Goal: Find specific page/section: Find specific page/section

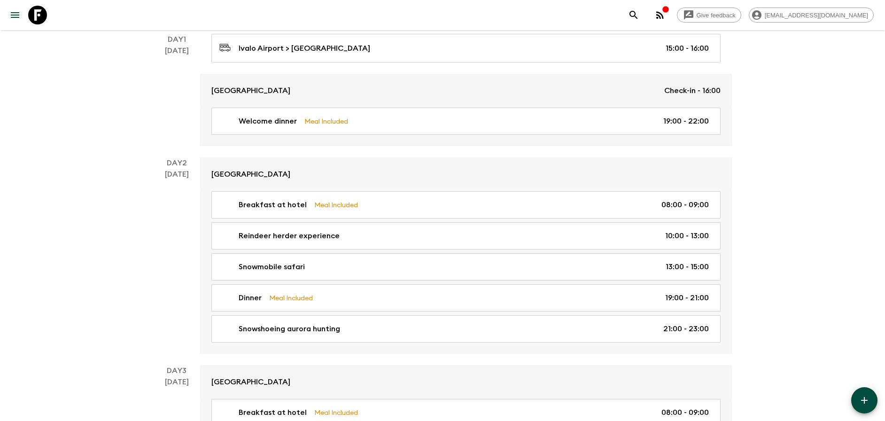
click at [755, 155] on div "Give feedback [PERSON_NAME][EMAIL_ADDRESS][DOMAIN_NAME] We use functional & tra…" at bounding box center [442, 358] width 885 height 1048
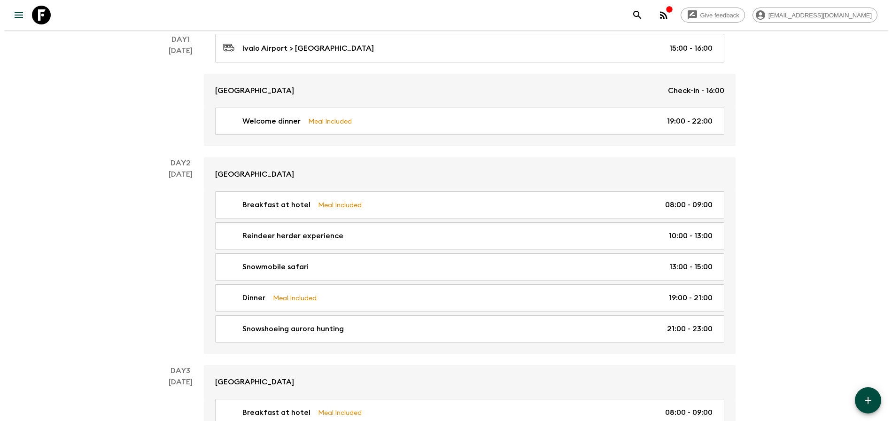
scroll to position [166, 0]
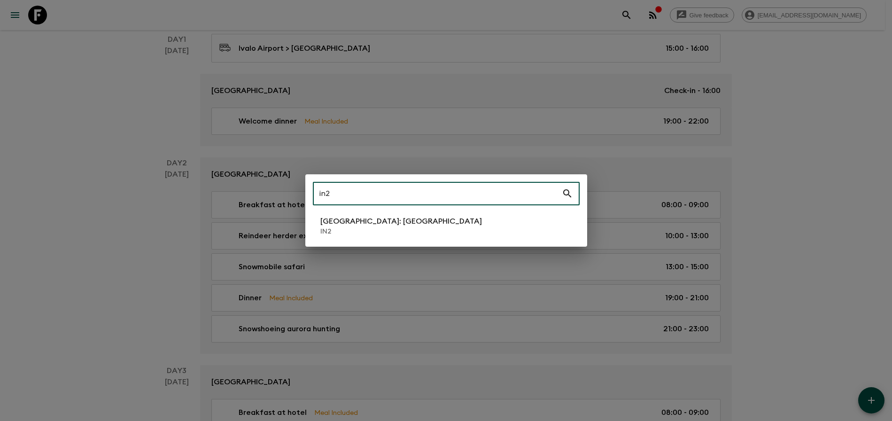
type input "in2"
click at [428, 225] on li "[GEOGRAPHIC_DATA]: [GEOGRAPHIC_DATA] IN2" at bounding box center [446, 226] width 267 height 26
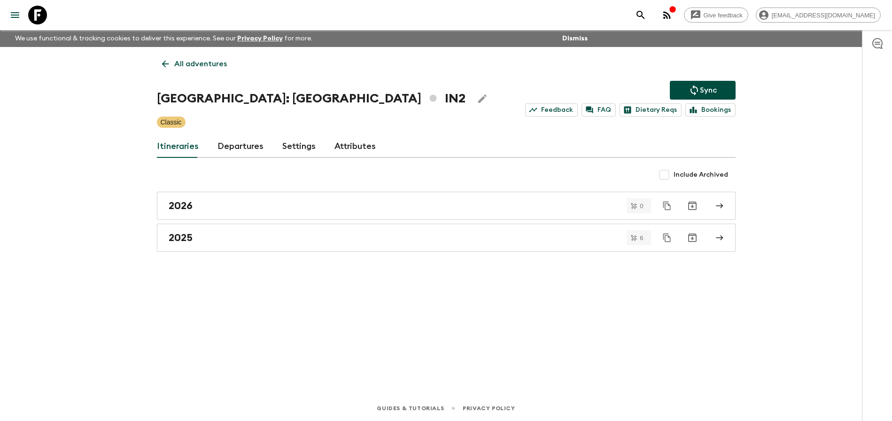
click at [263, 148] on div "Itineraries Departures Settings Attributes" at bounding box center [446, 146] width 579 height 23
click at [260, 148] on link "Departures" at bounding box center [240, 146] width 46 height 23
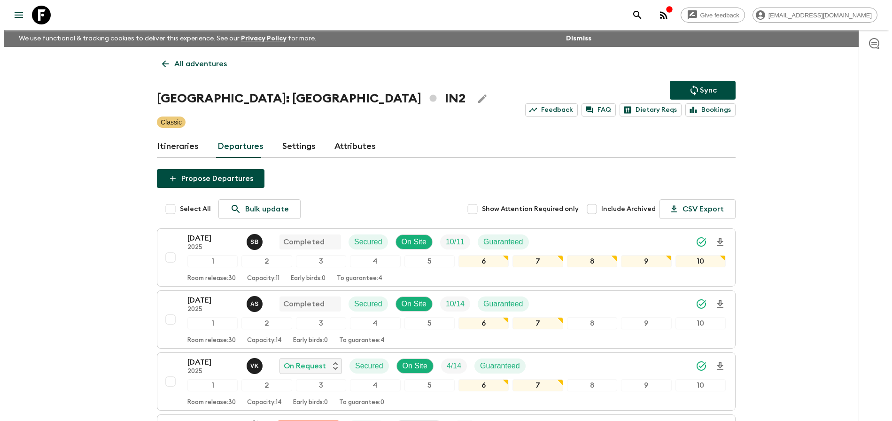
scroll to position [145, 0]
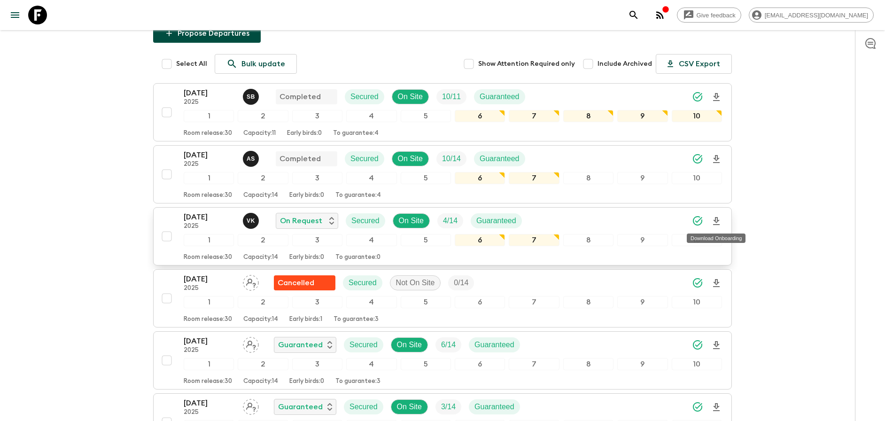
click at [717, 221] on icon "Download Onboarding" at bounding box center [716, 221] width 11 height 11
click at [839, 223] on div "Give feedback [PERSON_NAME][EMAIL_ADDRESS][DOMAIN_NAME] We use functional & tra…" at bounding box center [442, 196] width 885 height 682
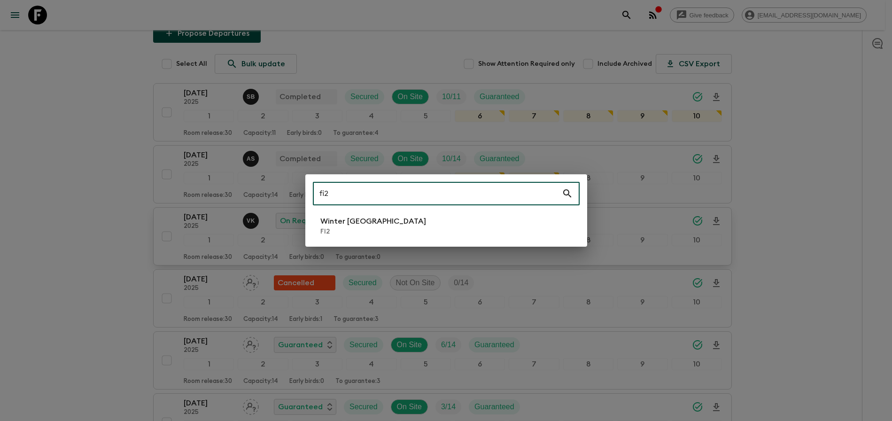
type input "fi2"
click at [484, 224] on li "Winter [GEOGRAPHIC_DATA] FI2" at bounding box center [446, 226] width 267 height 26
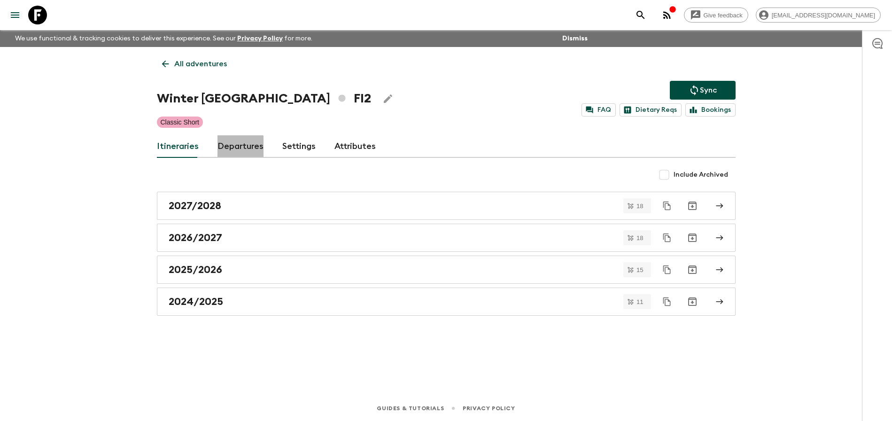
click at [232, 154] on link "Departures" at bounding box center [240, 146] width 46 height 23
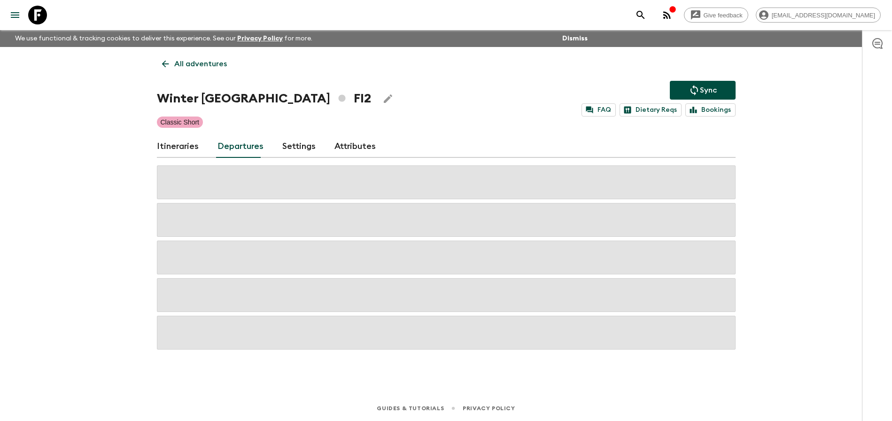
click at [760, 179] on div "Give feedback [PERSON_NAME][EMAIL_ADDRESS][DOMAIN_NAME] We use functional & tra…" at bounding box center [446, 210] width 892 height 421
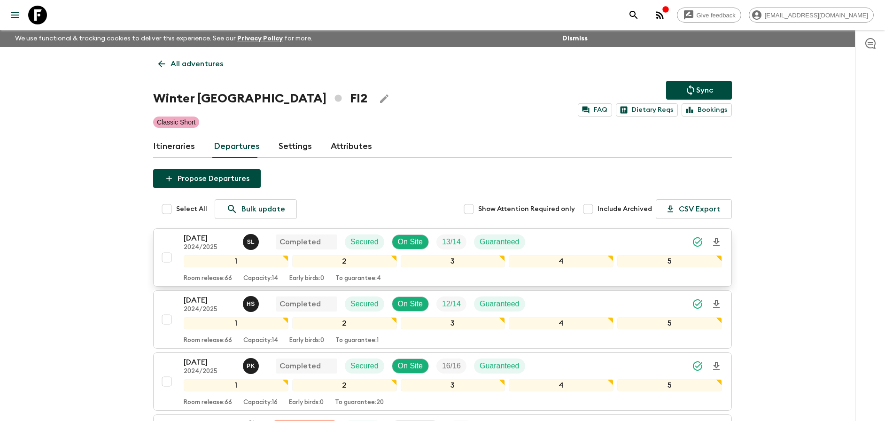
click at [574, 236] on div "[DATE] 2024/2025 S L Completed Secured On Site 13 / 14 Guaranteed" at bounding box center [453, 241] width 538 height 19
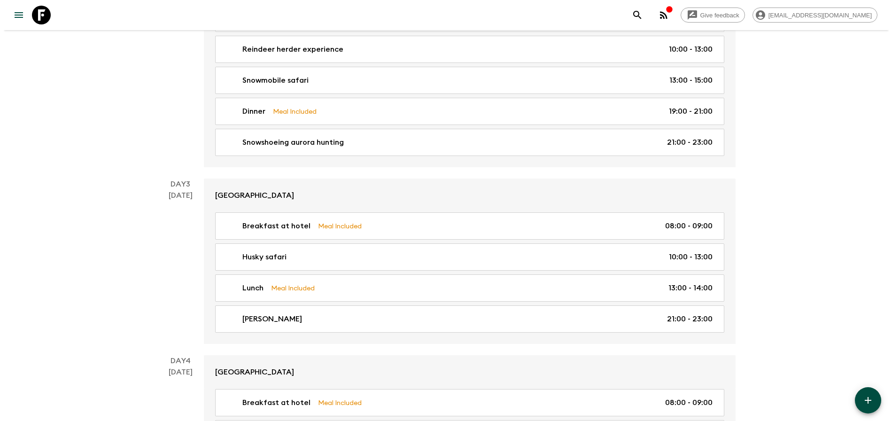
scroll to position [11, 0]
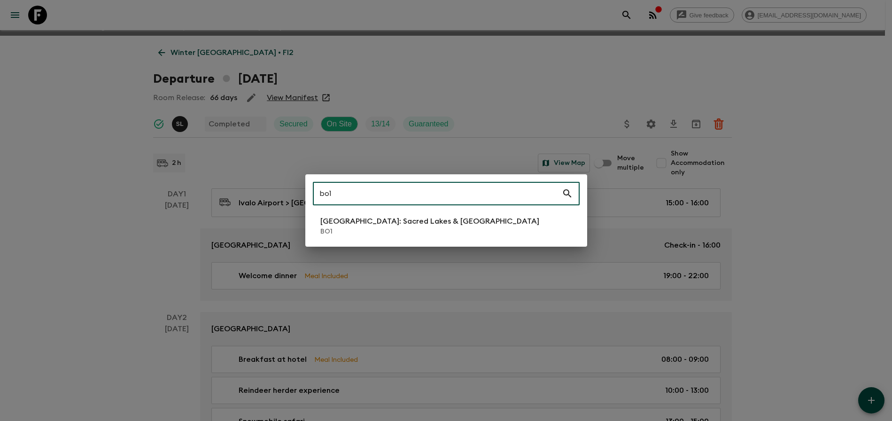
type input "bo1"
click at [525, 216] on li "[GEOGRAPHIC_DATA]: Sacred Lakes & [GEOGRAPHIC_DATA] BO1" at bounding box center [446, 226] width 267 height 26
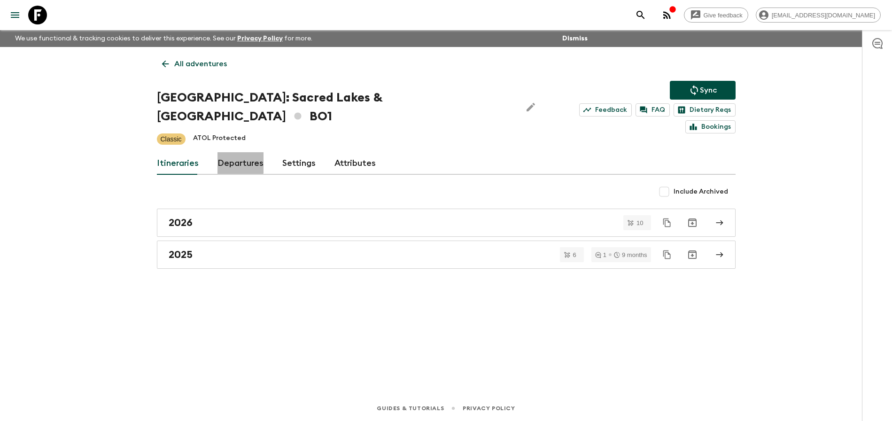
drag, startPoint x: 229, startPoint y: 145, endPoint x: 226, endPoint y: 136, distance: 9.2
click at [229, 152] on link "Departures" at bounding box center [240, 163] width 46 height 23
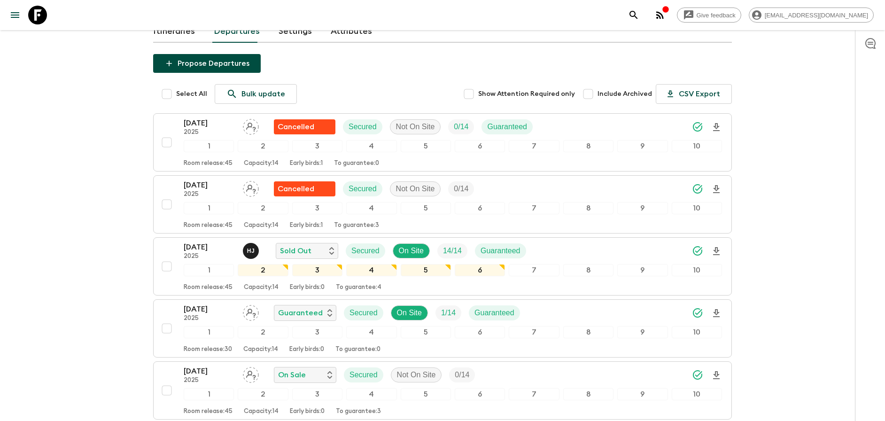
scroll to position [142, 0]
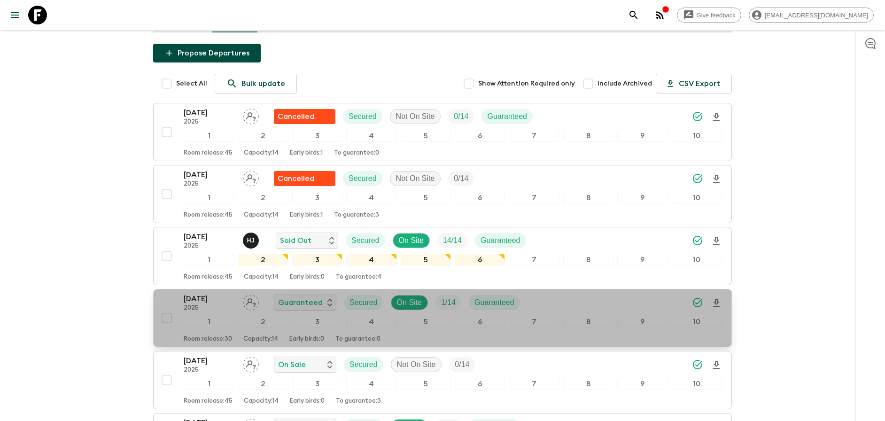
click at [610, 293] on div "[DATE] 2025 Guaranteed Secured On Site 1 / 14 Guaranteed" at bounding box center [453, 302] width 538 height 19
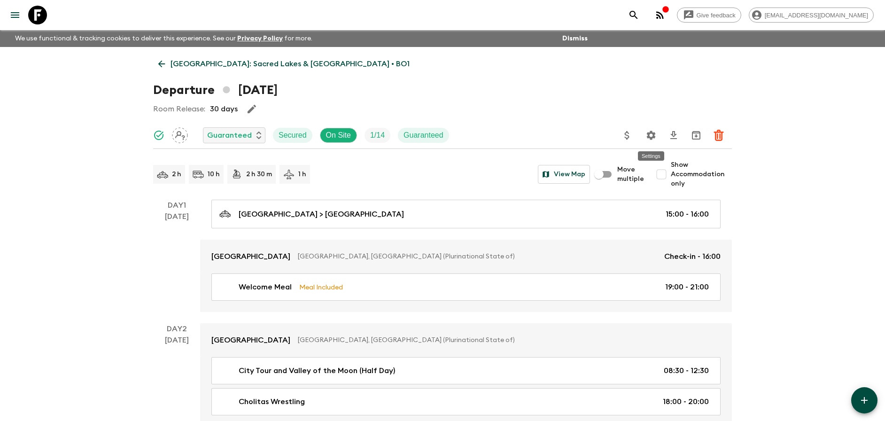
click at [644, 137] on button "Settings" at bounding box center [651, 135] width 19 height 19
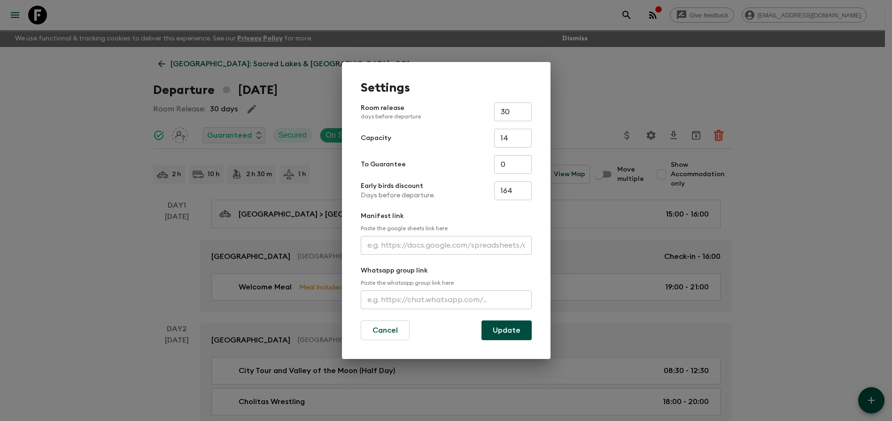
click at [444, 238] on input "text" at bounding box center [446, 245] width 171 height 19
paste input "[URL][DOMAIN_NAME]"
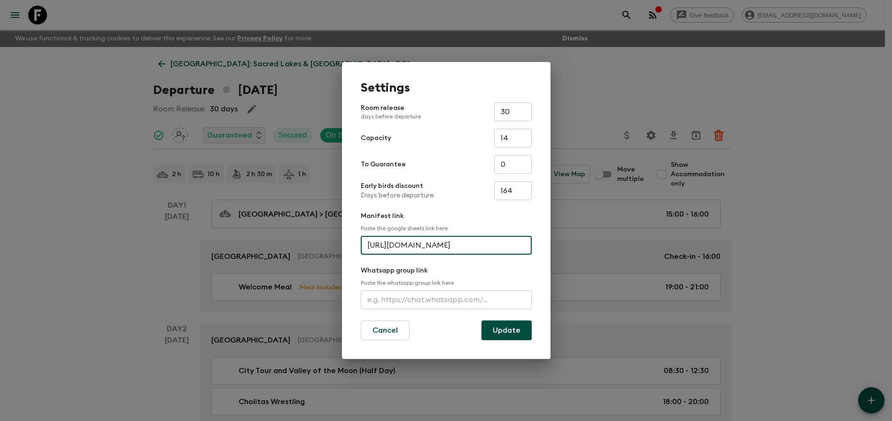
scroll to position [0, 242]
type input "[URL][DOMAIN_NAME]"
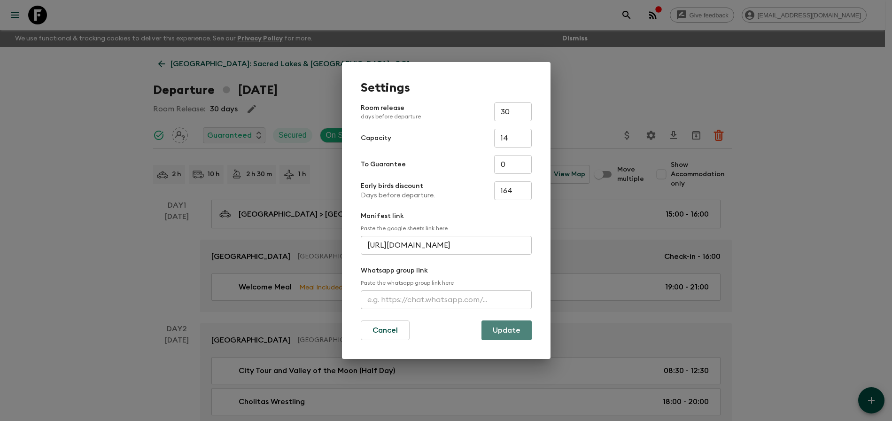
click at [486, 329] on button "Update" at bounding box center [506, 330] width 50 height 20
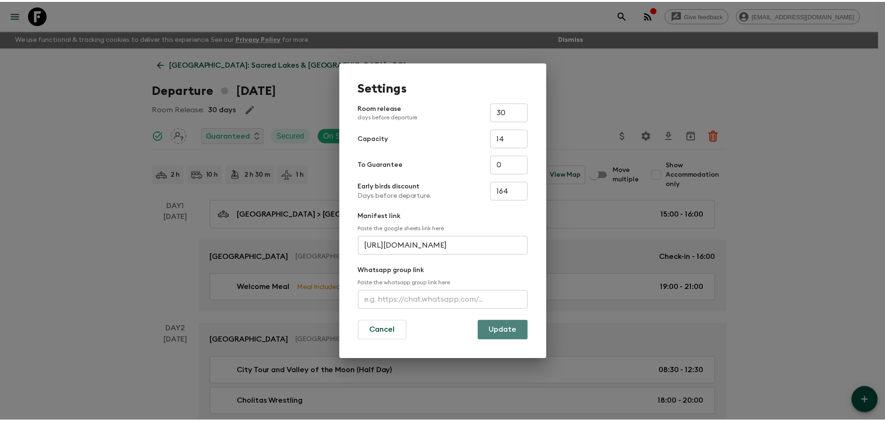
scroll to position [0, 0]
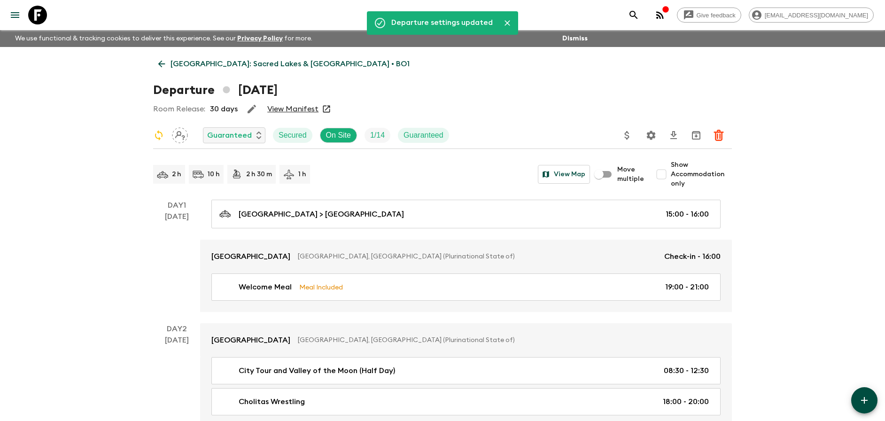
click at [272, 111] on link "View Manifest" at bounding box center [292, 108] width 51 height 9
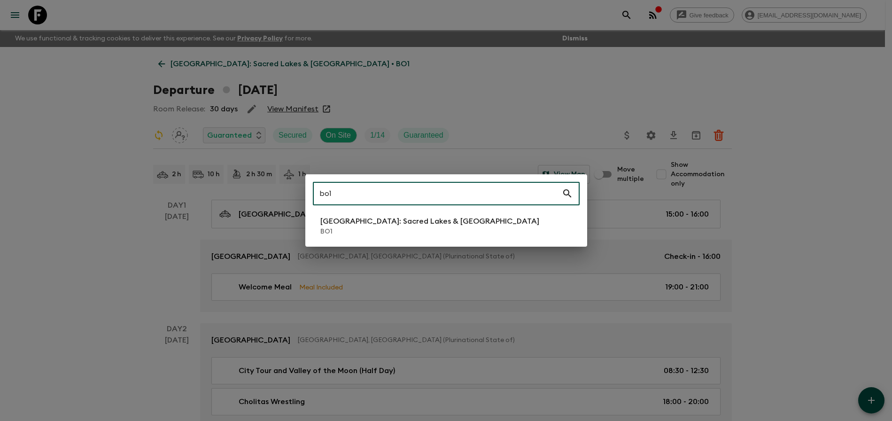
type input "bo1"
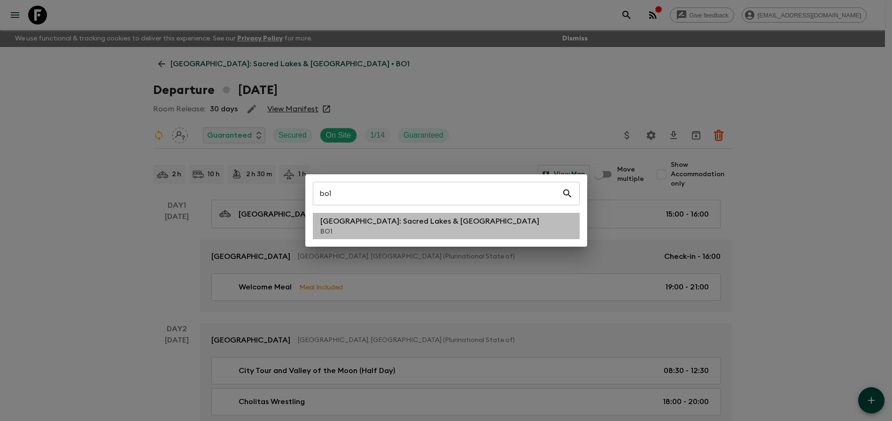
click at [475, 228] on li "[GEOGRAPHIC_DATA]: Sacred Lakes & [GEOGRAPHIC_DATA] BO1" at bounding box center [446, 226] width 267 height 26
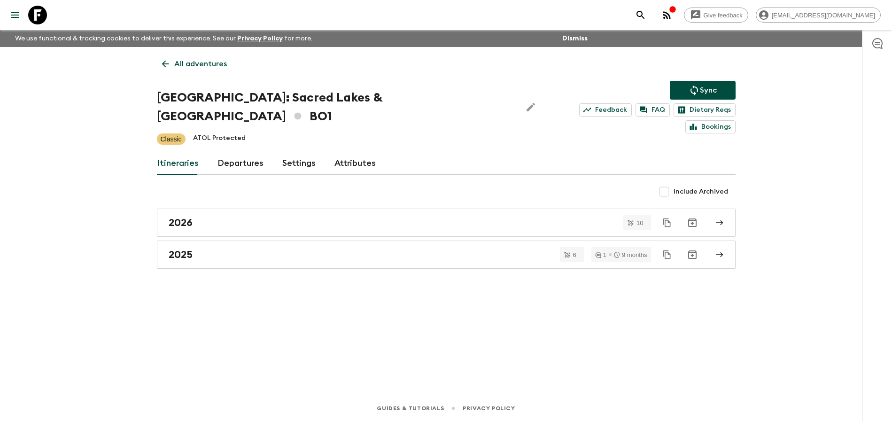
click at [259, 152] on link "Departures" at bounding box center [240, 163] width 46 height 23
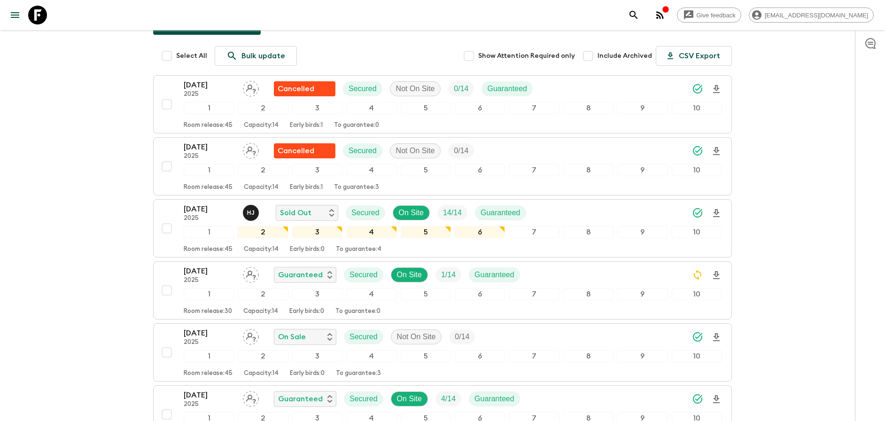
scroll to position [147, 0]
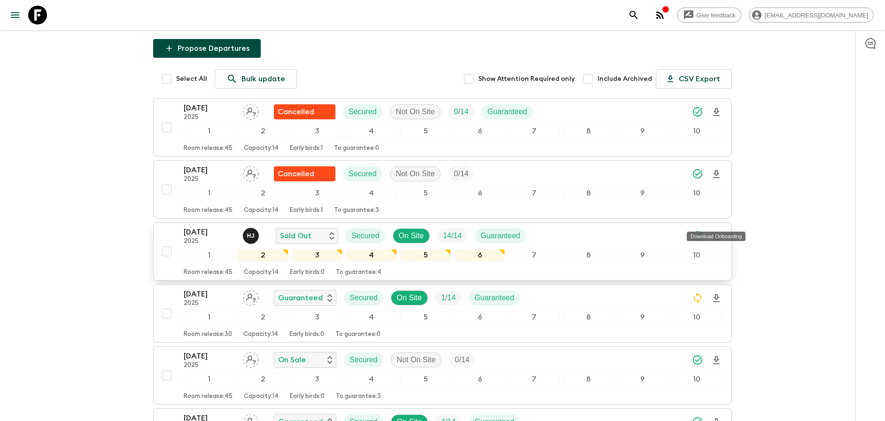
click at [718, 231] on icon "Download Onboarding" at bounding box center [716, 236] width 11 height 11
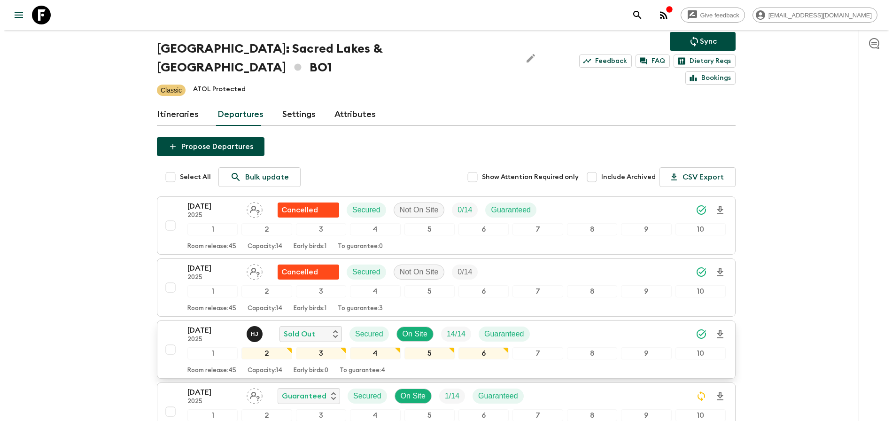
scroll to position [47, 0]
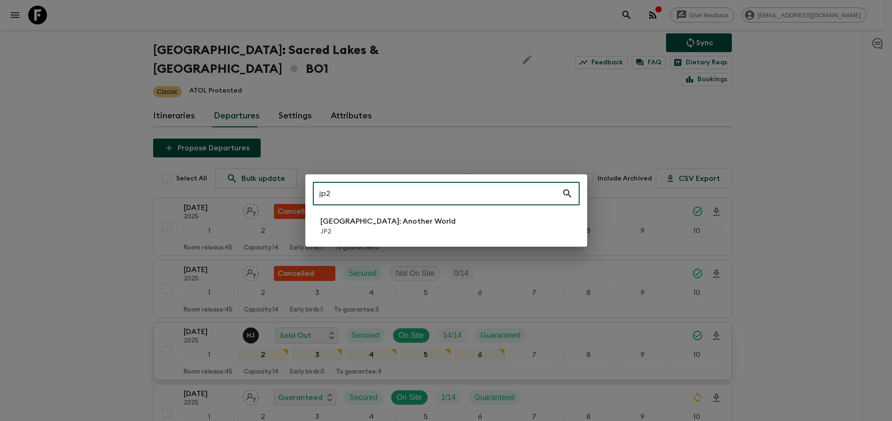
type input "jp2"
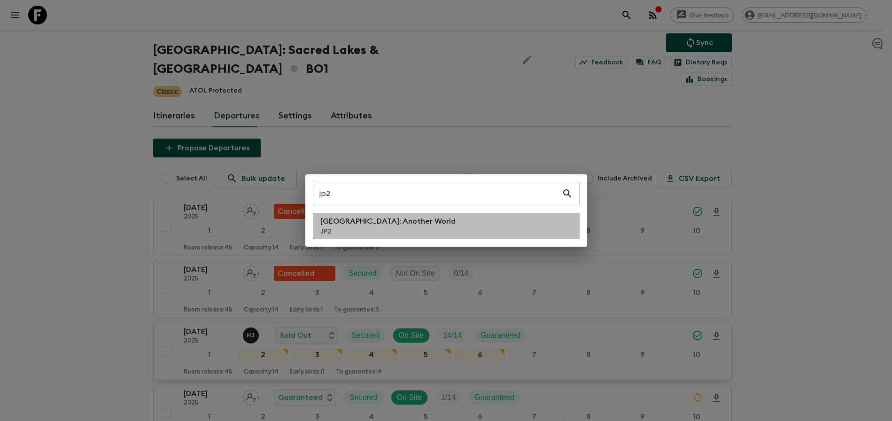
click at [364, 232] on p "JP2" at bounding box center [387, 231] width 135 height 9
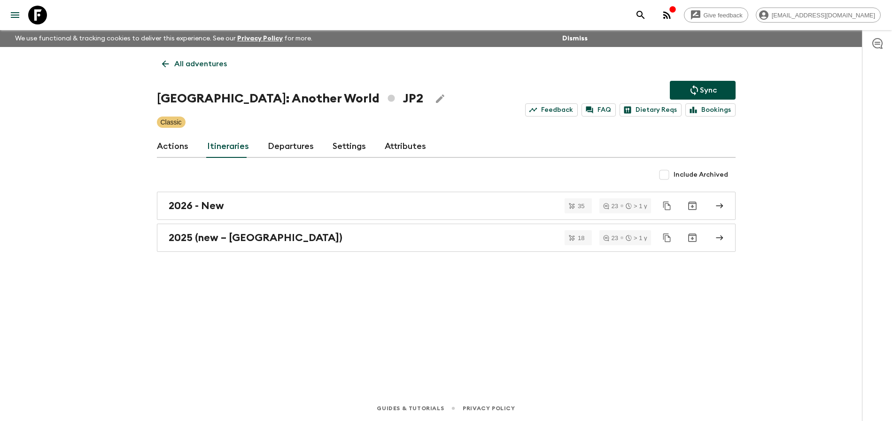
click at [285, 150] on link "Departures" at bounding box center [291, 146] width 46 height 23
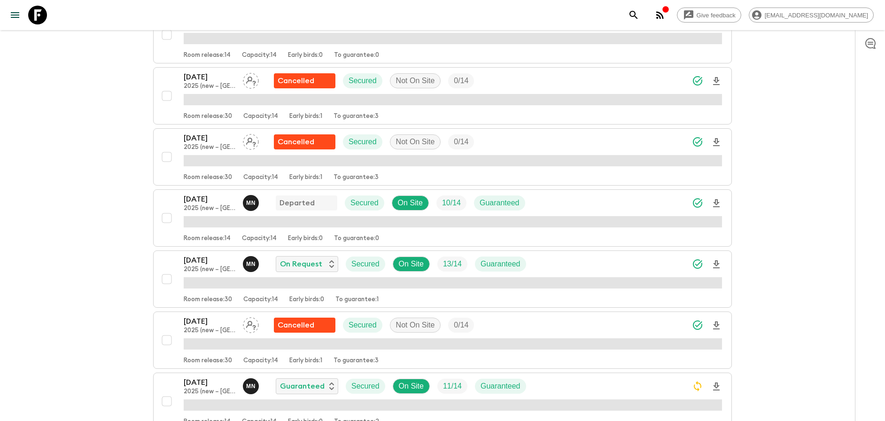
scroll to position [305, 0]
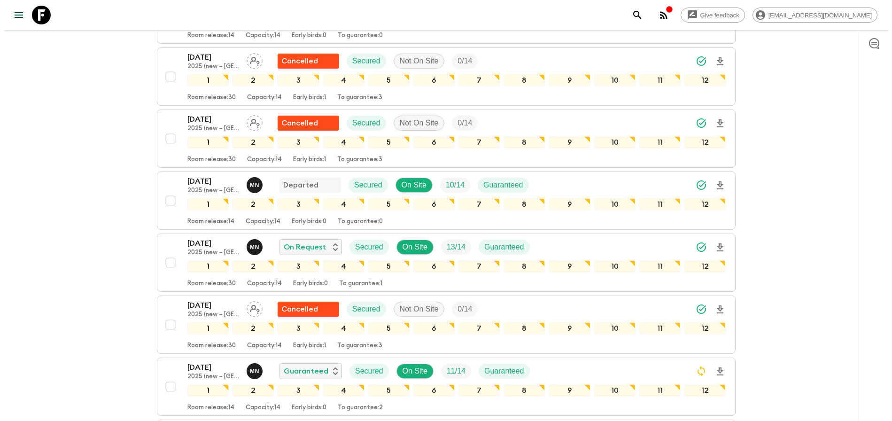
scroll to position [339, 0]
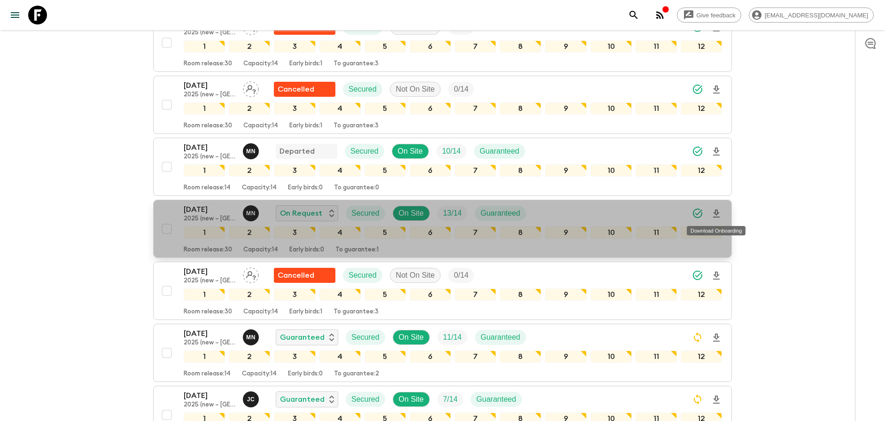
click at [714, 215] on icon "Download Onboarding" at bounding box center [716, 213] width 11 height 11
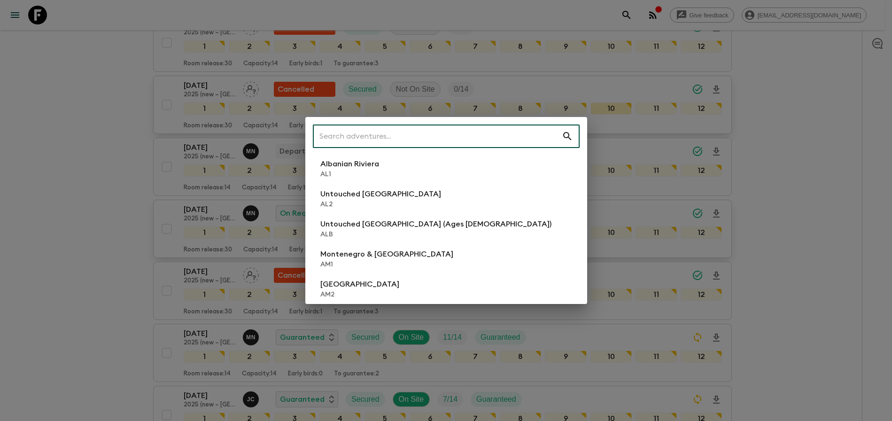
type input "w"
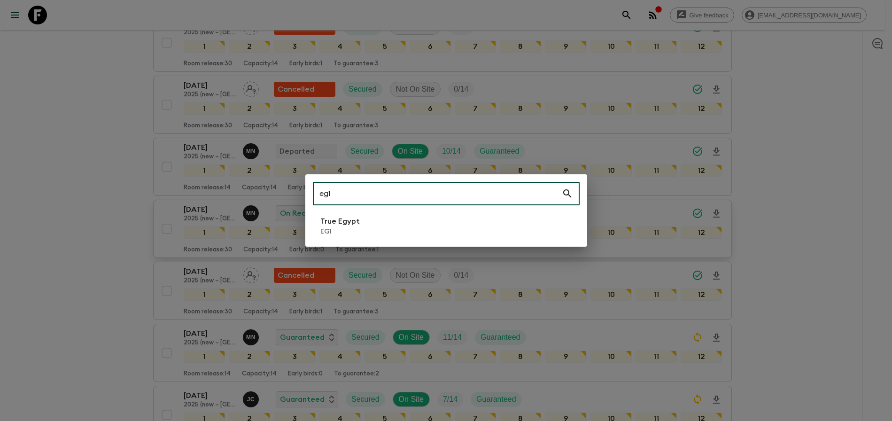
type input "eg1"
click at [403, 215] on li "True Egypt EG1" at bounding box center [446, 226] width 267 height 26
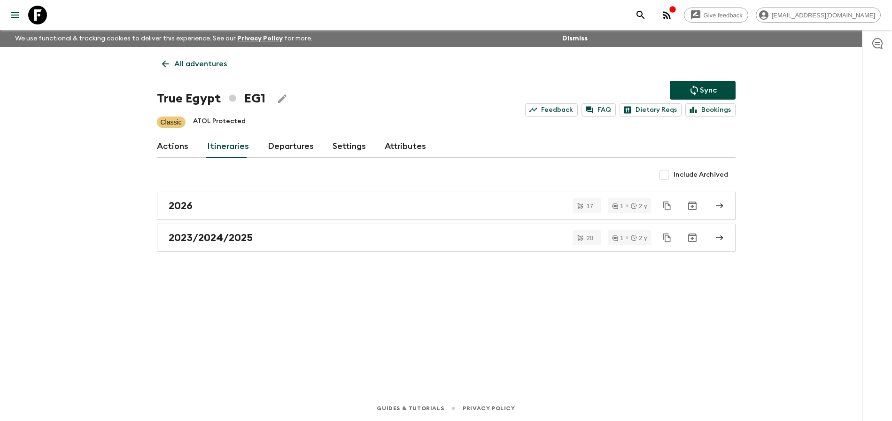
click at [300, 148] on link "Departures" at bounding box center [291, 146] width 46 height 23
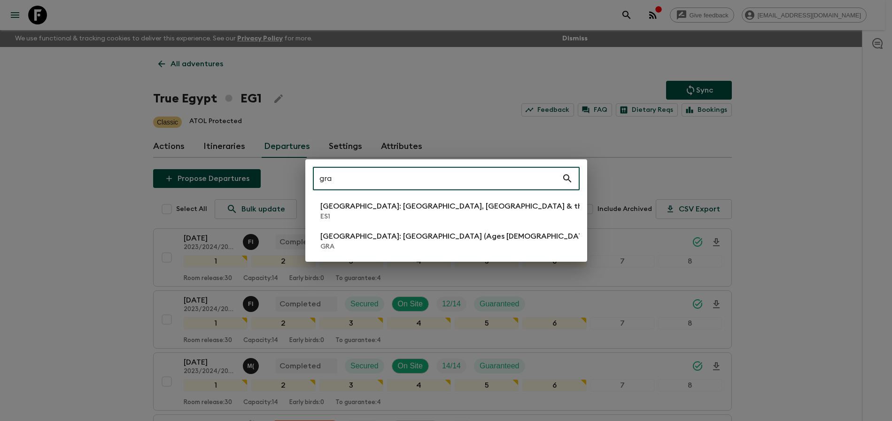
type input "gra"
click at [393, 232] on p "[GEOGRAPHIC_DATA]: [GEOGRAPHIC_DATA] (Ages [DEMOGRAPHIC_DATA])" at bounding box center [456, 236] width 272 height 11
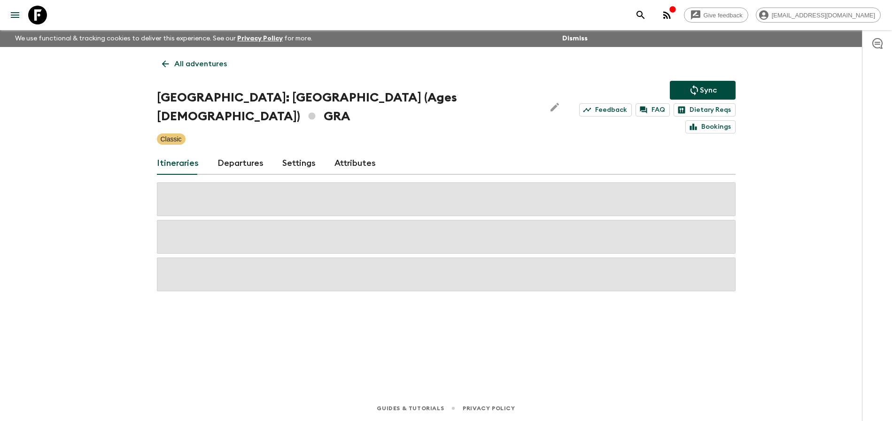
click at [239, 152] on link "Departures" at bounding box center [240, 163] width 46 height 23
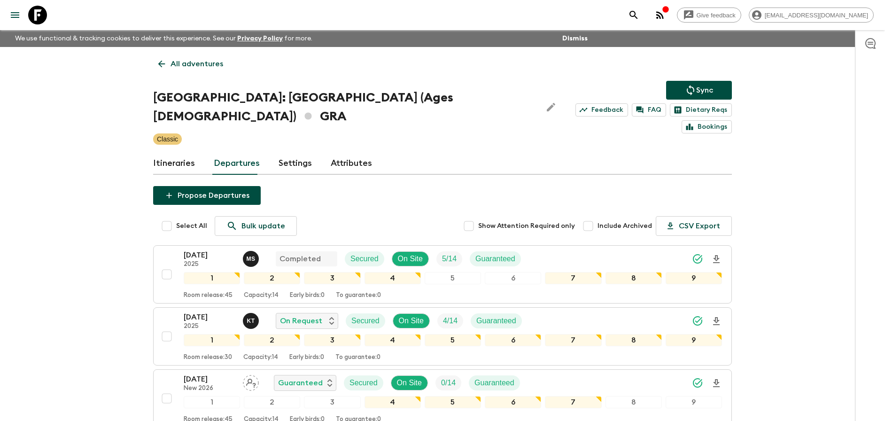
click at [766, 170] on div "Give feedback [PERSON_NAME][EMAIL_ADDRESS][DOMAIN_NAME] We use functional & tra…" at bounding box center [442, 287] width 885 height 575
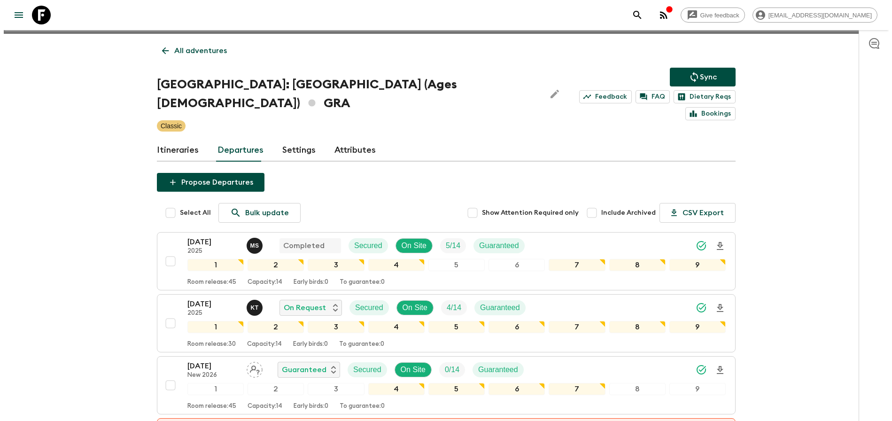
scroll to position [84, 0]
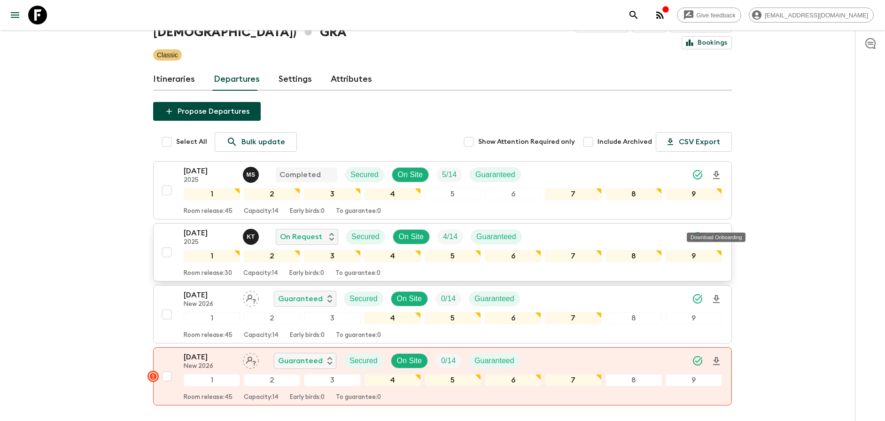
click at [717, 233] on icon "Download Onboarding" at bounding box center [716, 237] width 7 height 8
click at [748, 138] on div "Give feedback [PERSON_NAME][EMAIL_ADDRESS][DOMAIN_NAME] We use functional & tra…" at bounding box center [442, 203] width 885 height 575
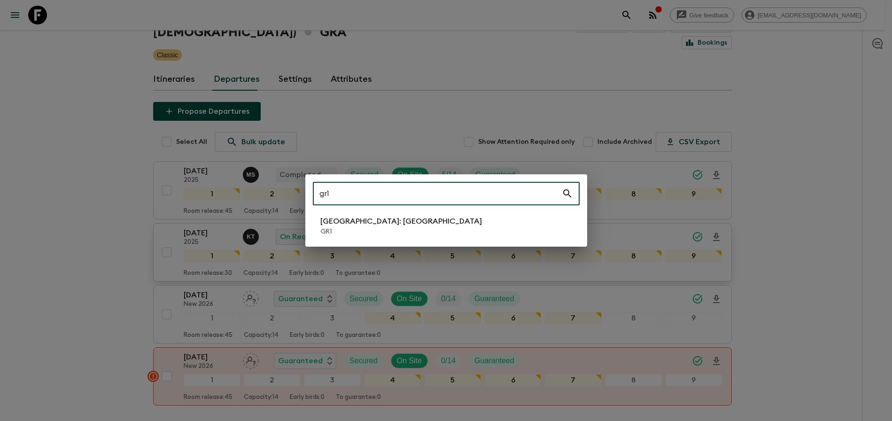
type input "gr1"
click at [405, 220] on p "[GEOGRAPHIC_DATA]: [GEOGRAPHIC_DATA]" at bounding box center [401, 221] width 162 height 11
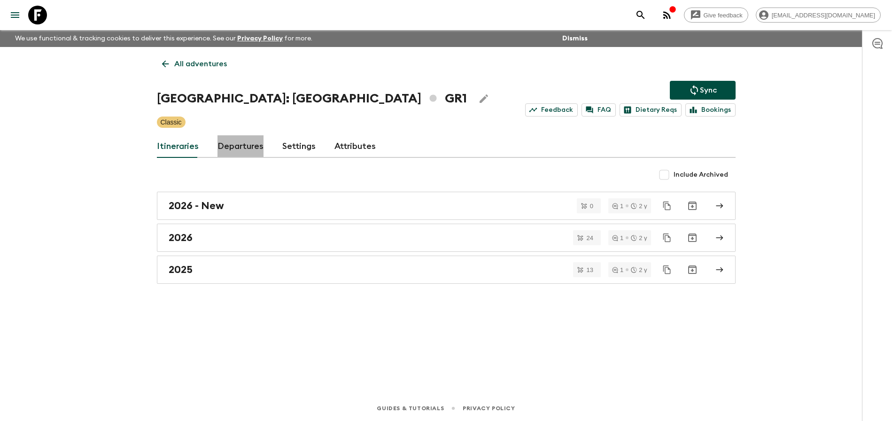
click at [253, 150] on link "Departures" at bounding box center [240, 146] width 46 height 23
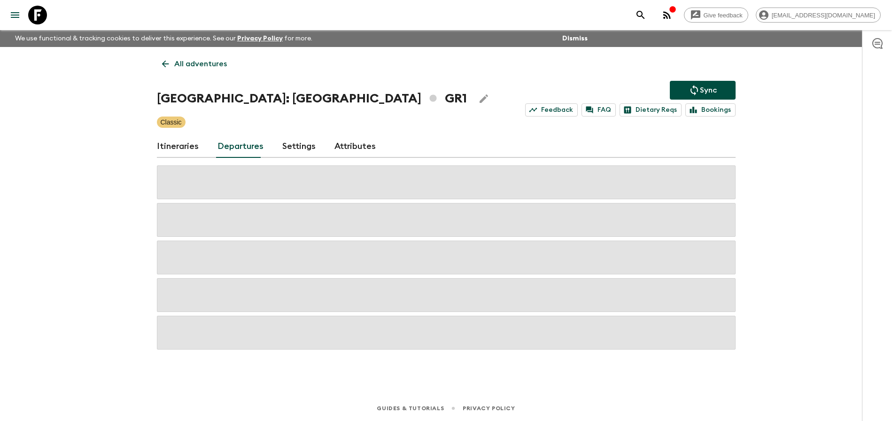
click at [780, 192] on div "Give feedback [PERSON_NAME][EMAIL_ADDRESS][DOMAIN_NAME] We use functional & tra…" at bounding box center [446, 210] width 892 height 421
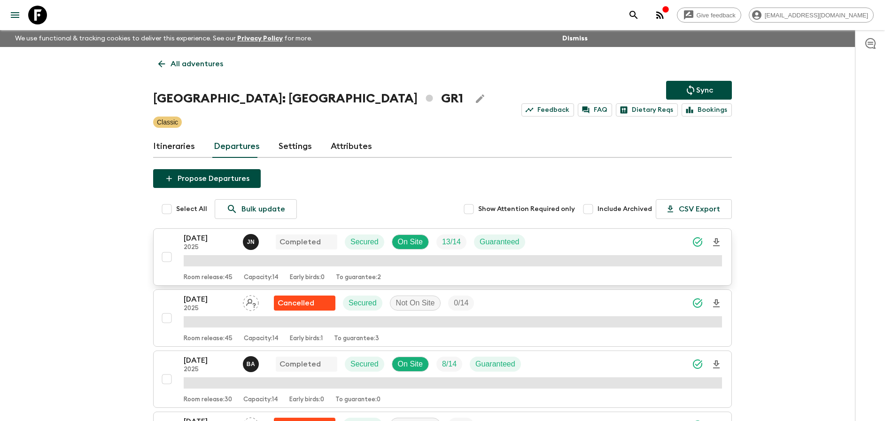
click at [719, 242] on icon "Download Onboarding" at bounding box center [716, 242] width 11 height 11
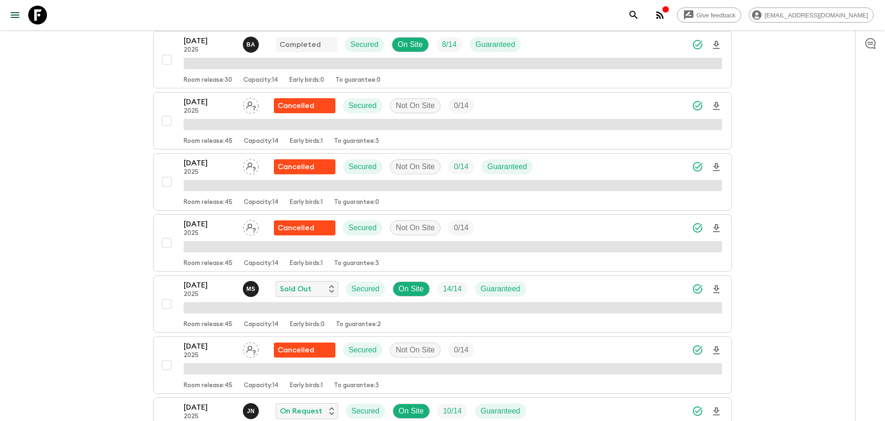
scroll to position [325, 0]
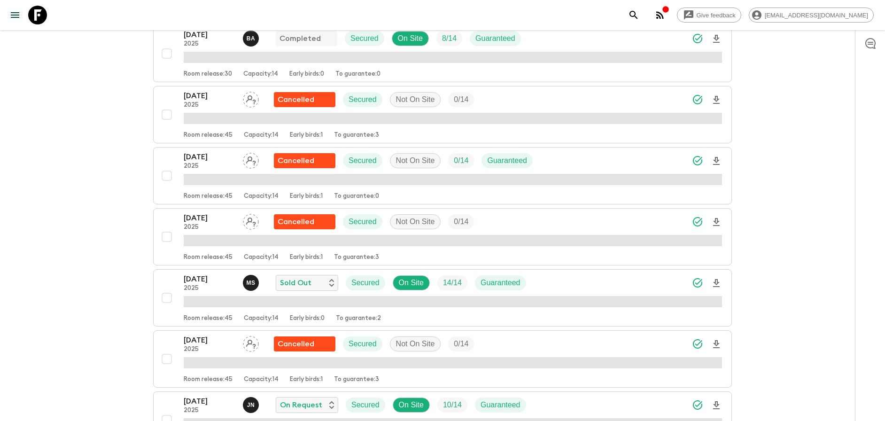
click at [713, 256] on div "Room release: 45 Capacity: 14 Early birds: 1 To guarantee: 3" at bounding box center [453, 255] width 538 height 11
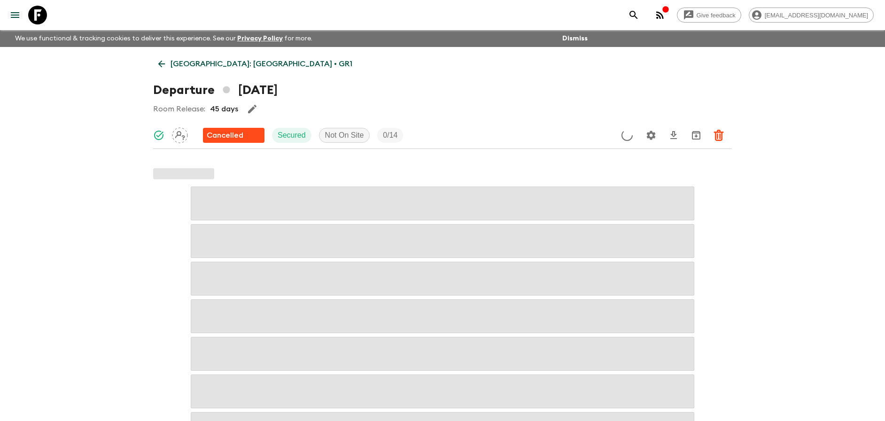
click at [270, 61] on p "[GEOGRAPHIC_DATA]: [GEOGRAPHIC_DATA] • GR1" at bounding box center [261, 63] width 182 height 11
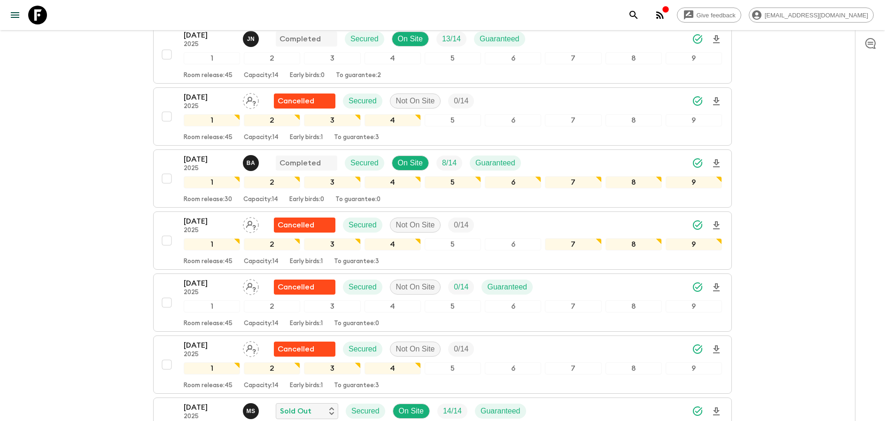
scroll to position [238, 0]
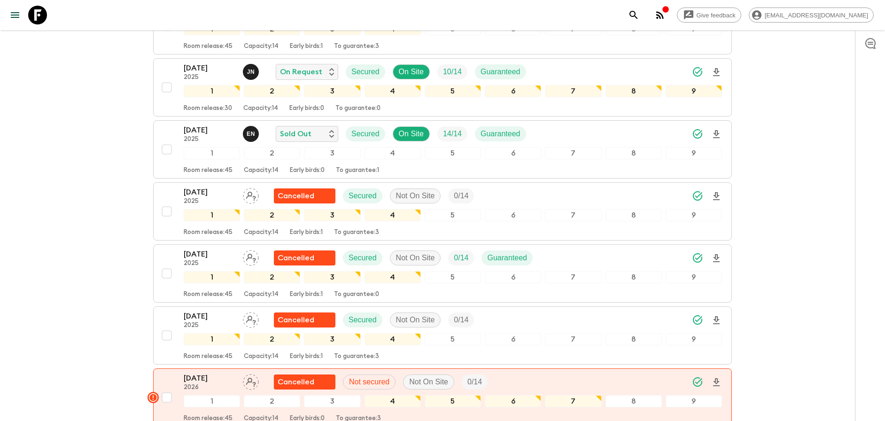
scroll to position [664, 0]
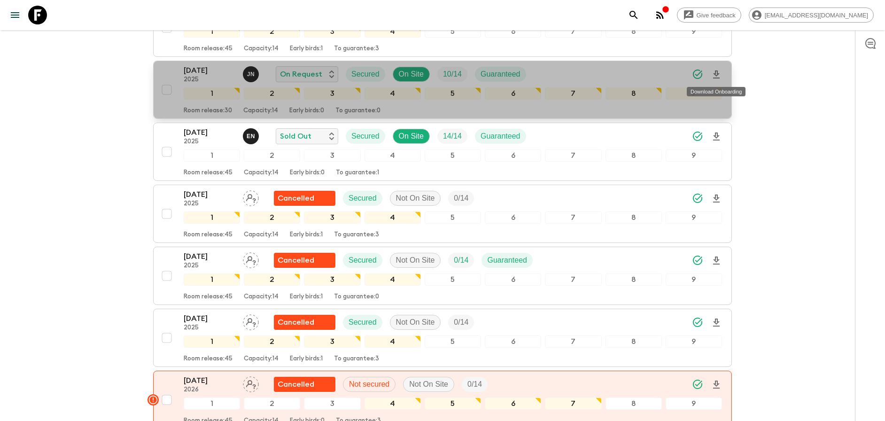
click at [713, 76] on icon "Download Onboarding" at bounding box center [716, 74] width 11 height 11
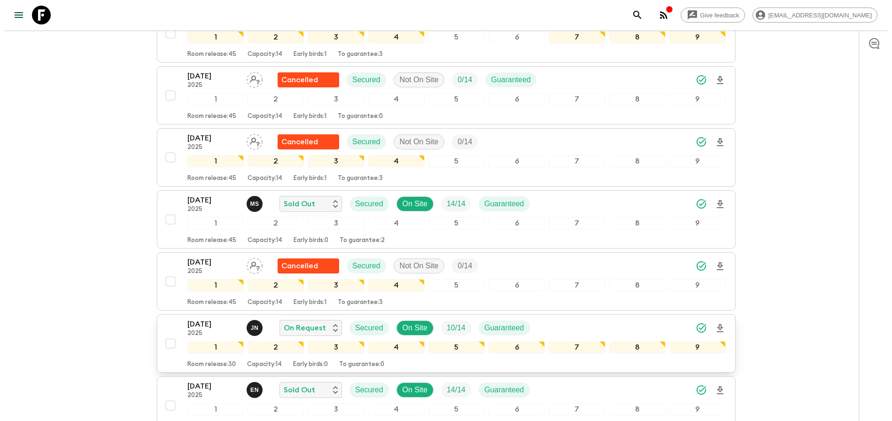
scroll to position [26, 0]
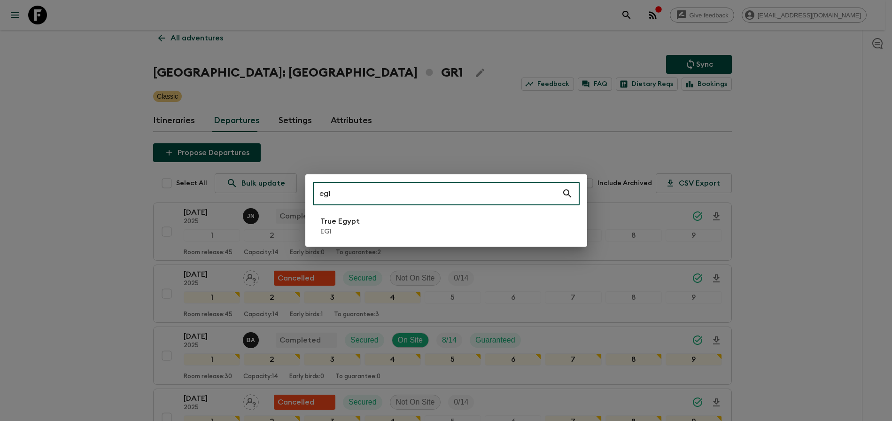
type input "eg1"
click at [425, 213] on li "True Egypt EG1" at bounding box center [446, 226] width 267 height 26
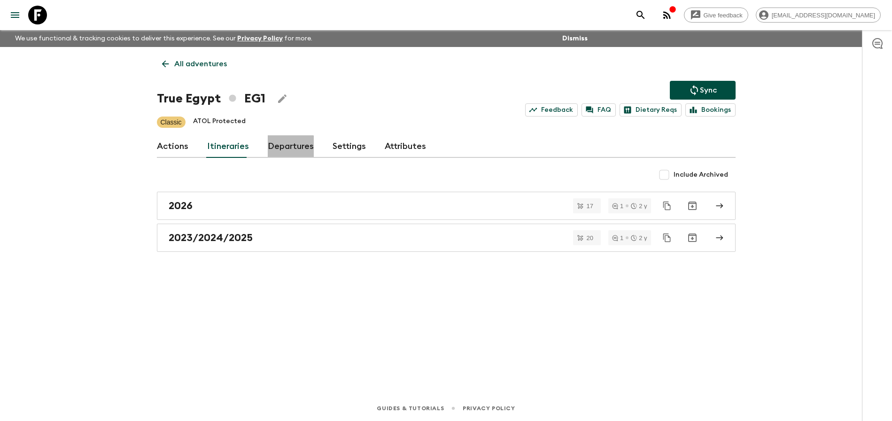
click at [283, 154] on link "Departures" at bounding box center [291, 146] width 46 height 23
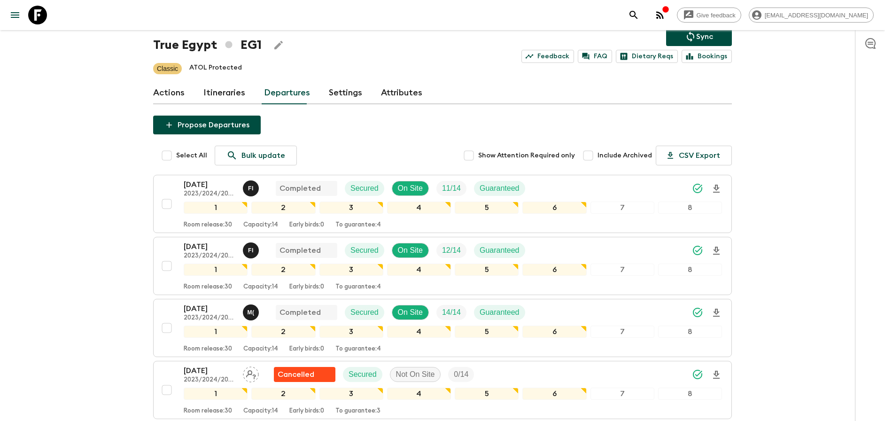
scroll to position [58, 0]
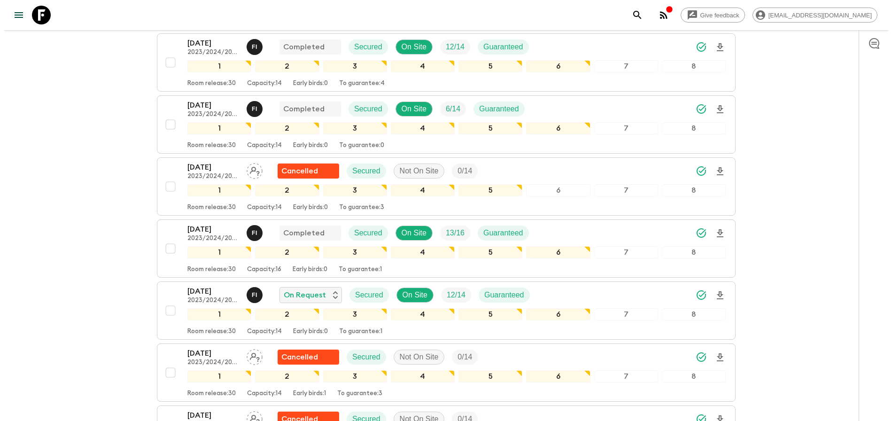
scroll to position [533, 0]
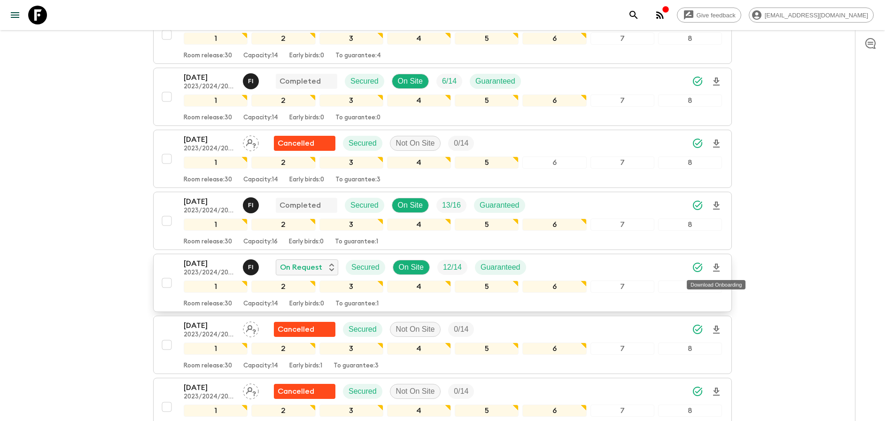
click at [718, 267] on icon "Download Onboarding" at bounding box center [716, 267] width 7 height 8
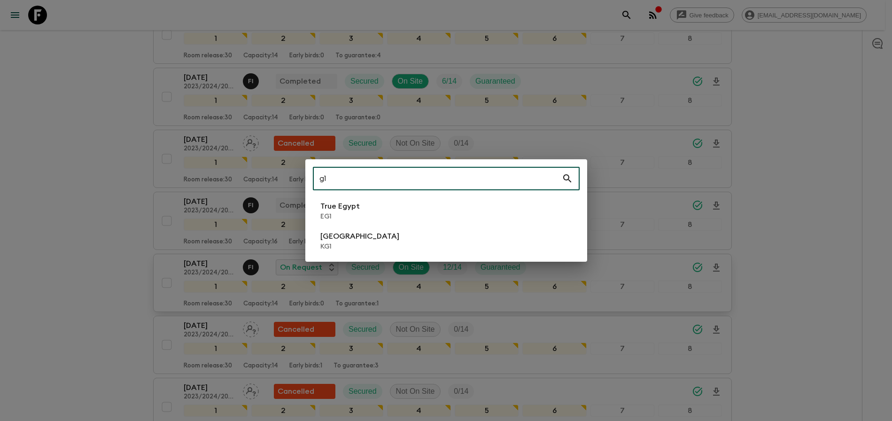
type input "g"
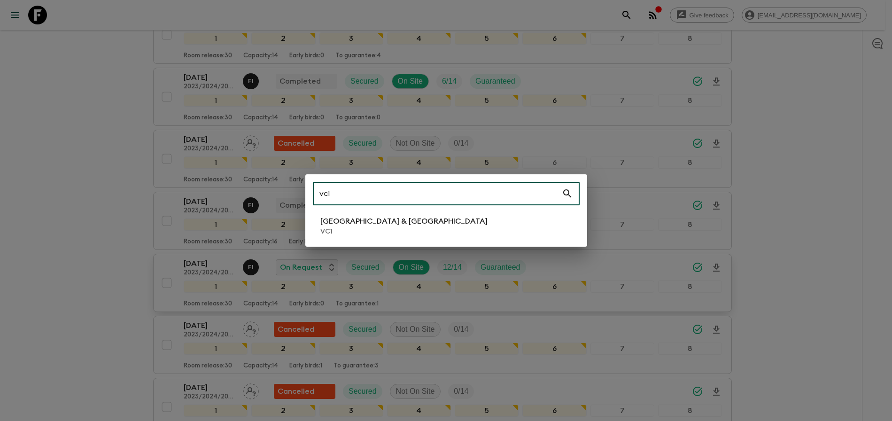
type input "vc1"
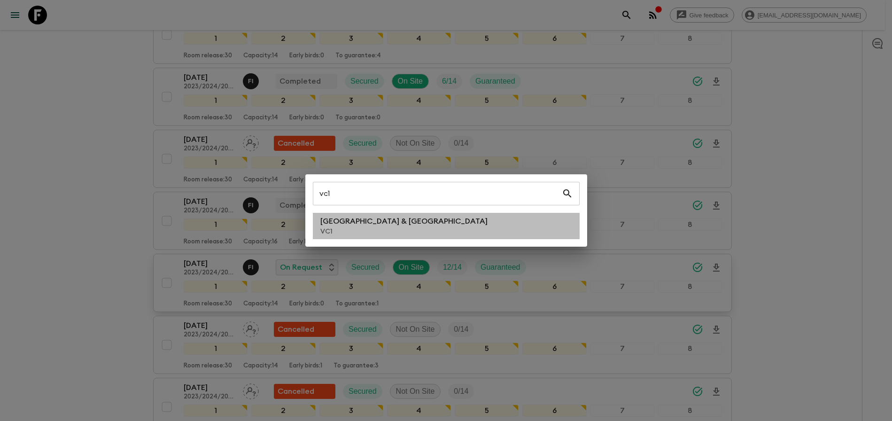
click at [545, 225] on li "Vietnam & Cambodia VC1" at bounding box center [446, 226] width 267 height 26
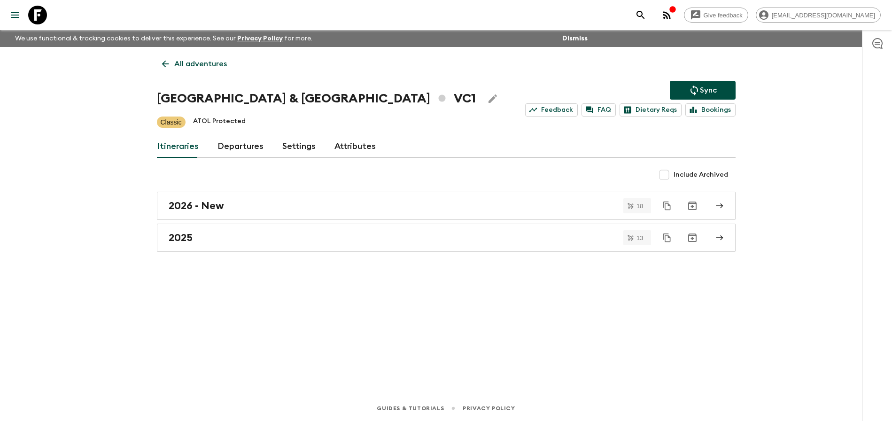
click at [231, 155] on link "Departures" at bounding box center [240, 146] width 46 height 23
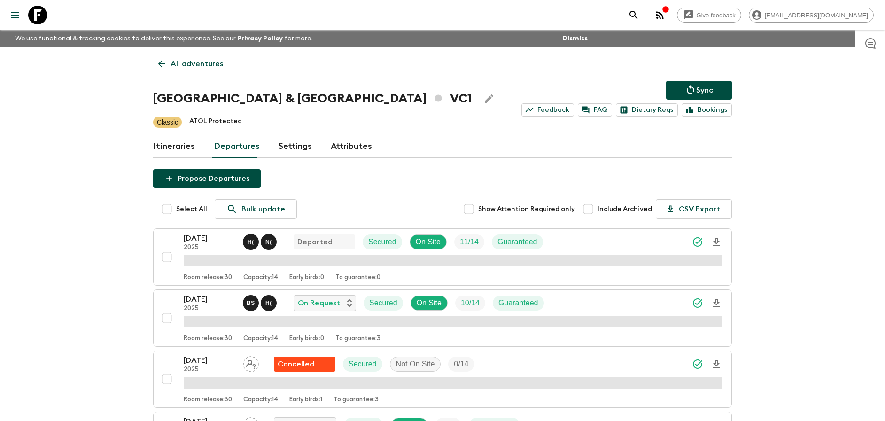
click at [713, 305] on icon "Download Onboarding" at bounding box center [716, 303] width 11 height 11
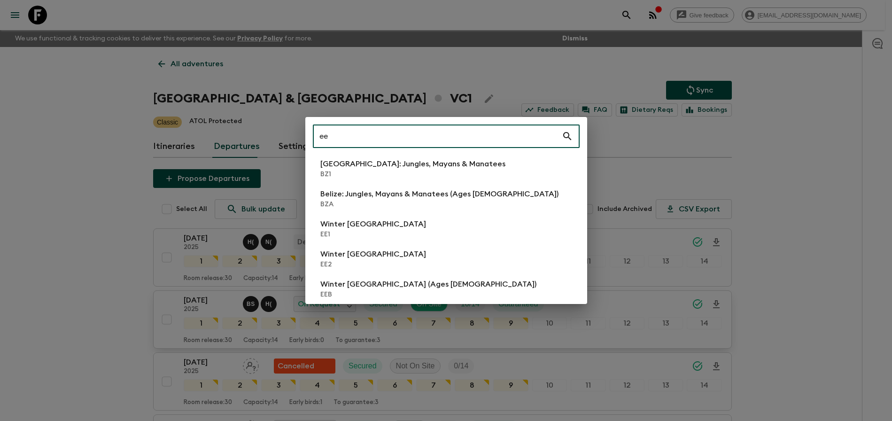
type input "ee"
click at [343, 259] on p "Winter [GEOGRAPHIC_DATA]" at bounding box center [373, 253] width 106 height 11
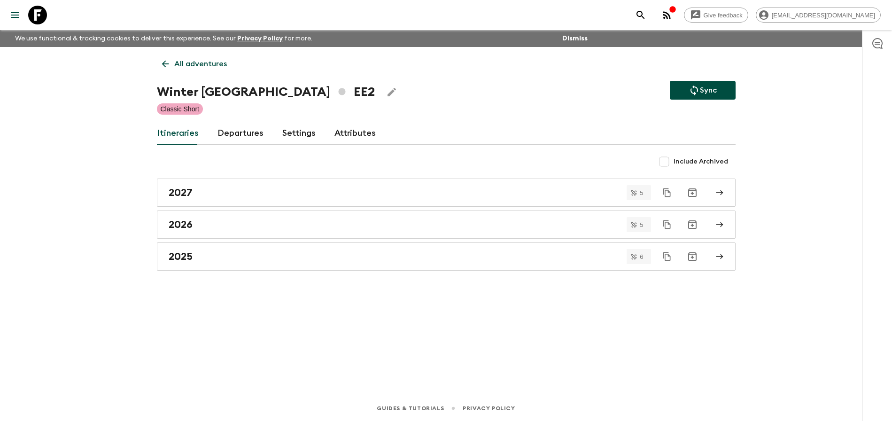
click at [257, 138] on link "Departures" at bounding box center [240, 133] width 46 height 23
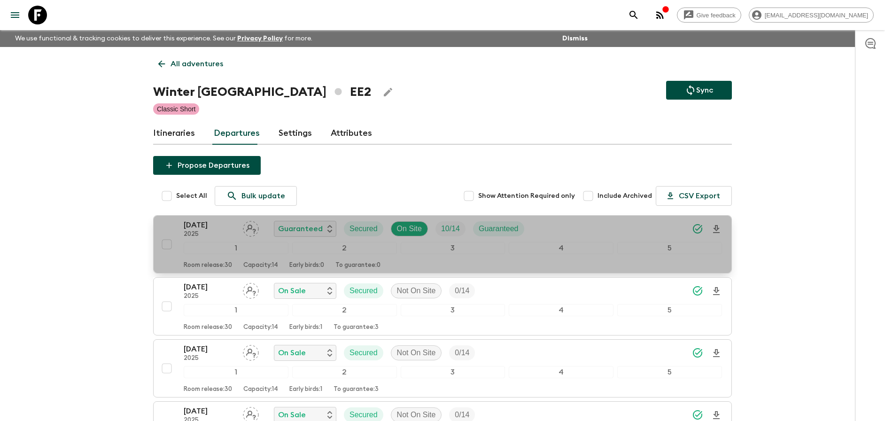
click at [564, 231] on div "[DATE] 2025 Guaranteed Secured On Site 10 / 14 Guaranteed" at bounding box center [453, 228] width 538 height 19
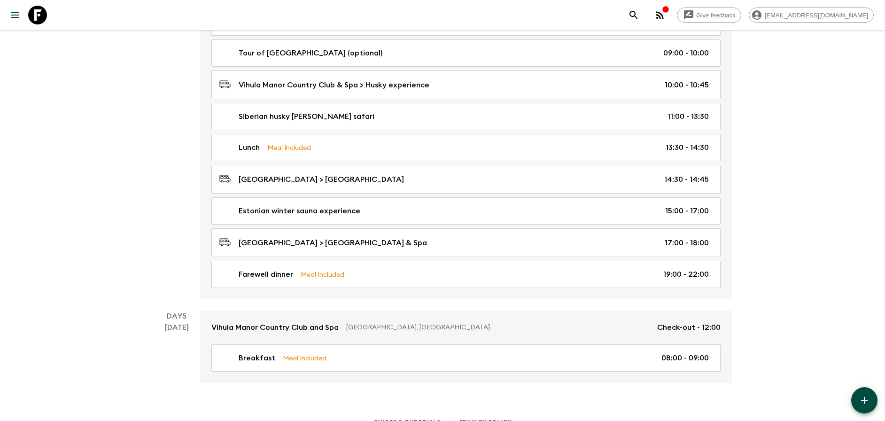
scroll to position [957, 0]
